Goal: Task Accomplishment & Management: Complete application form

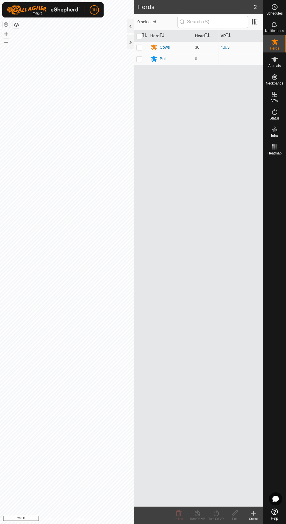
click at [277, 65] on span "Animals" at bounding box center [274, 65] width 13 height 3
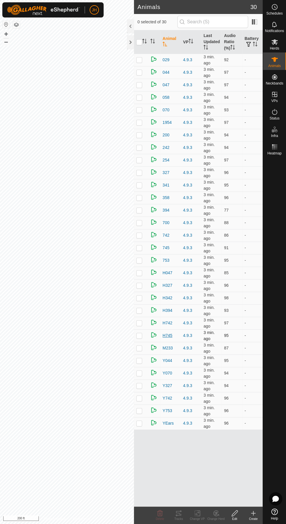
click at [169, 334] on span "H745" at bounding box center [167, 336] width 10 height 6
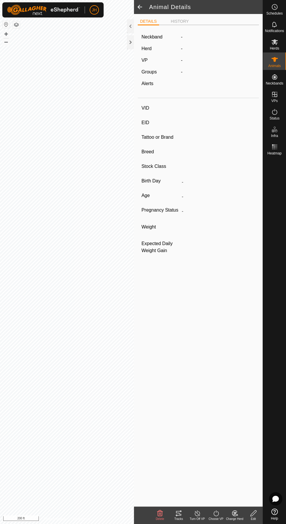
type input "H745"
type input "-"
type input "Angus"
type input "Heiferette"
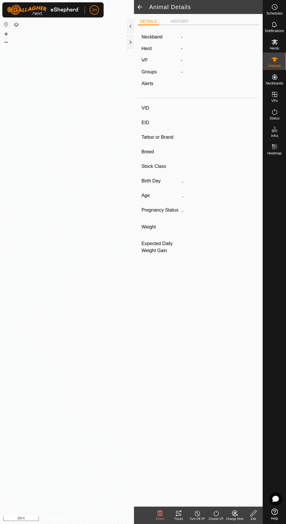
type input "-"
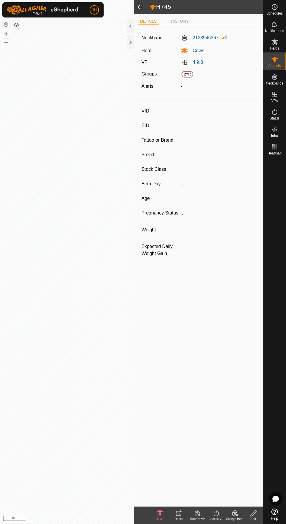
type input "H742"
type input "-"
type input "Angus"
type input "Heiferette"
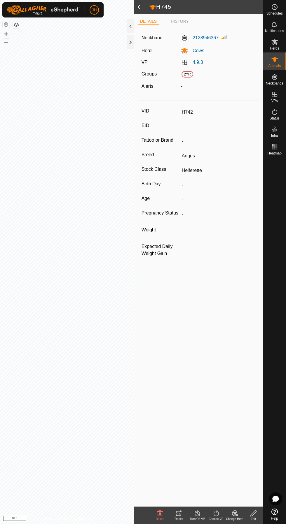
type input "-"
type input "YEars"
type input "-"
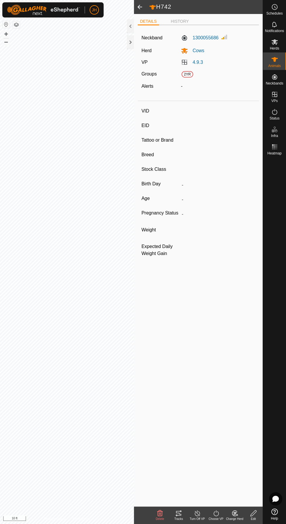
type input "Angus"
type input "Heifer"
type input "-"
type input "H742"
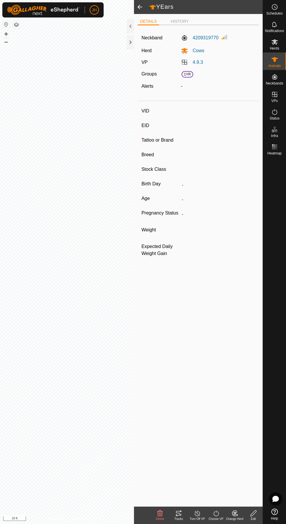
type input "-"
type input "Angus"
type input "Heiferette"
type input "-"
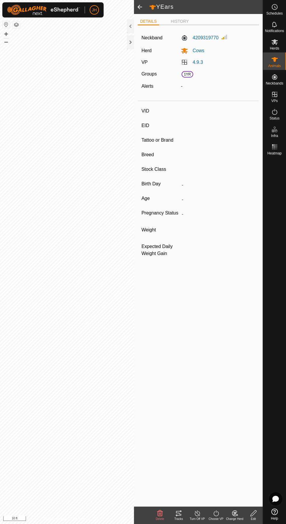
type input "-"
type input "H745"
type input "-"
type input "Angus"
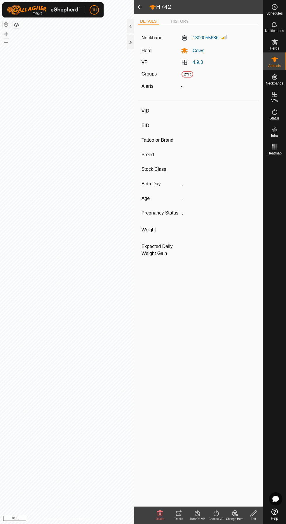
type input "Heiferette"
type input "-"
type input "Y070"
type input "-"
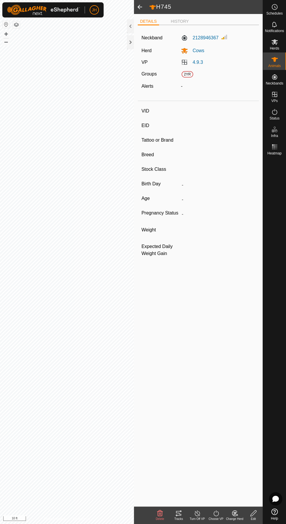
type input "-"
type input "Angus"
type input "Heifer"
type input "-"
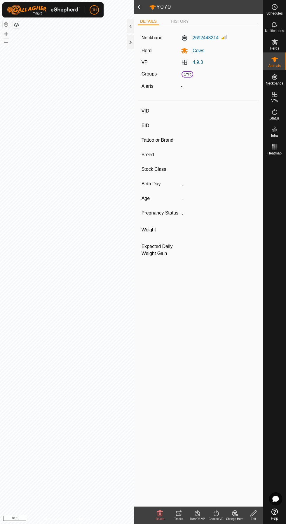
type input "H745"
type input "-"
type input "Angus"
type input "Heiferette"
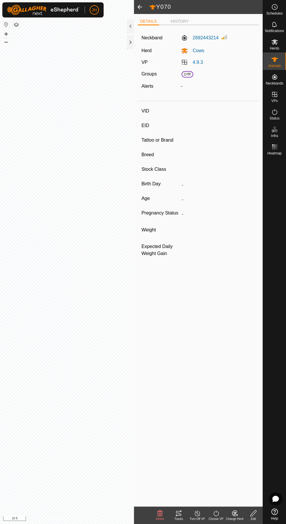
type input "-"
click at [179, 512] on icon at bounding box center [178, 513] width 7 height 7
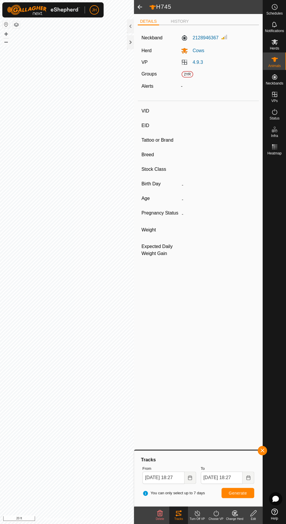
type input "Y070"
type input "-"
type input "Angus"
type input "Heifer"
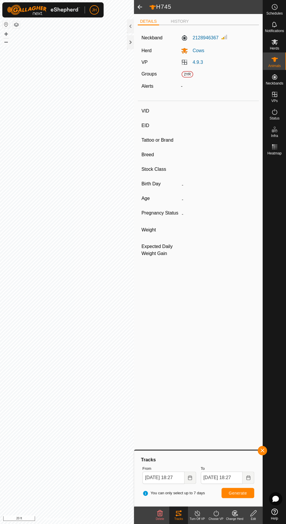
type input "-"
click at [248, 494] on button "Generate" at bounding box center [237, 493] width 33 height 10
